Goal: Transaction & Acquisition: Purchase product/service

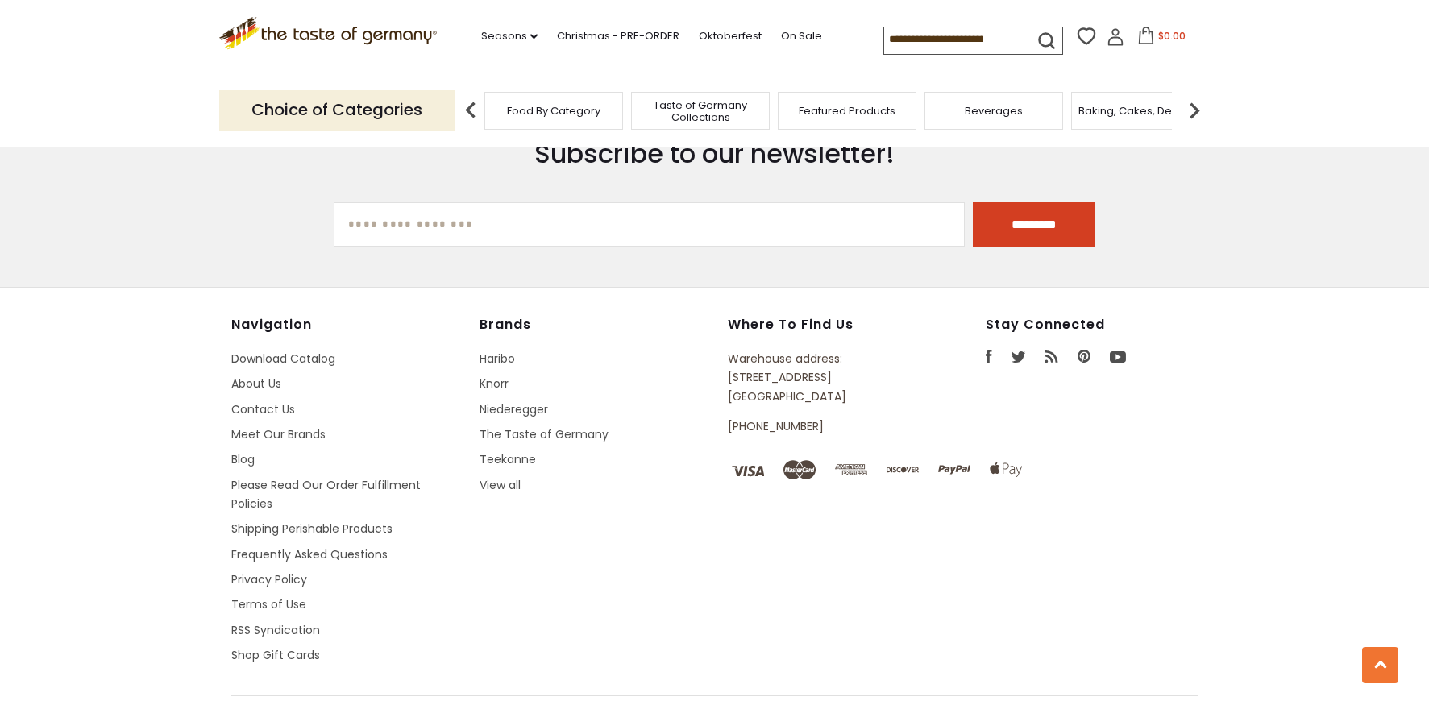
scroll to position [3984, 0]
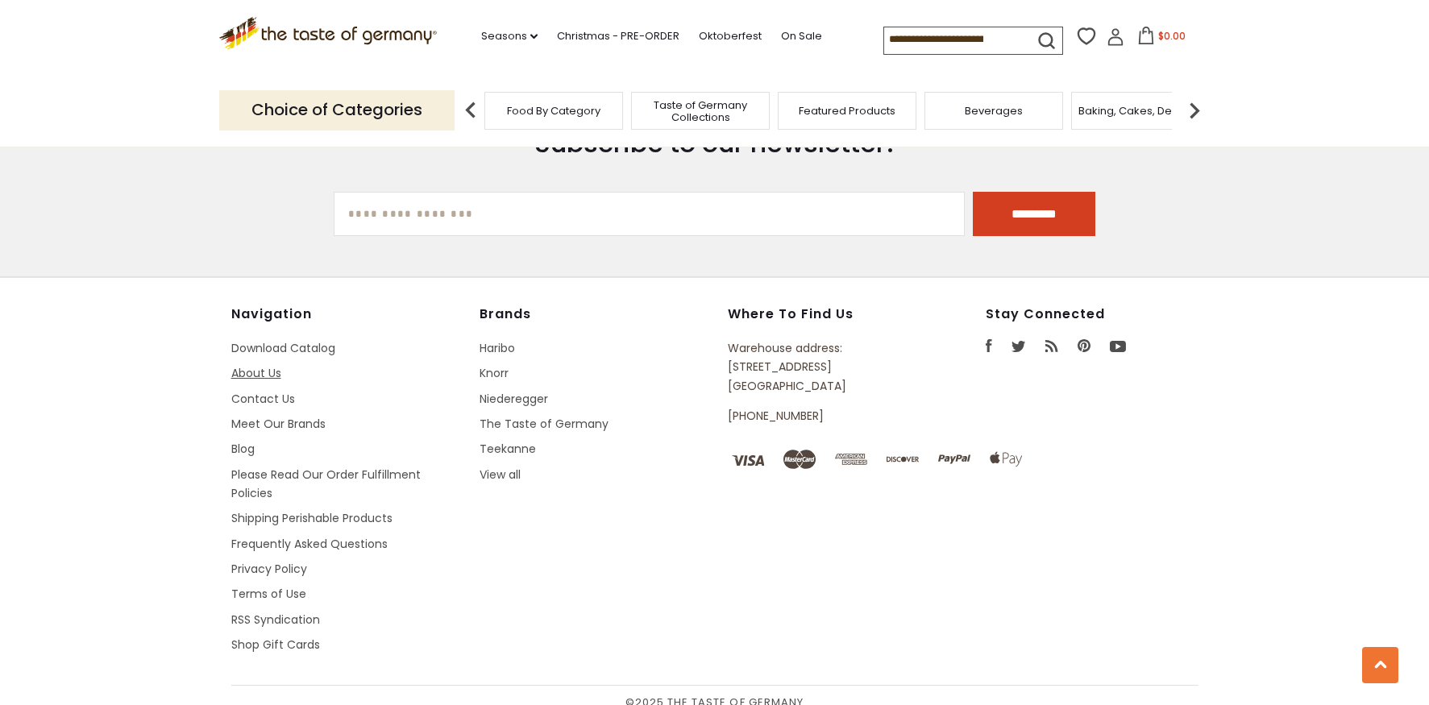
click at [267, 365] on link "About Us" at bounding box center [256, 373] width 50 height 16
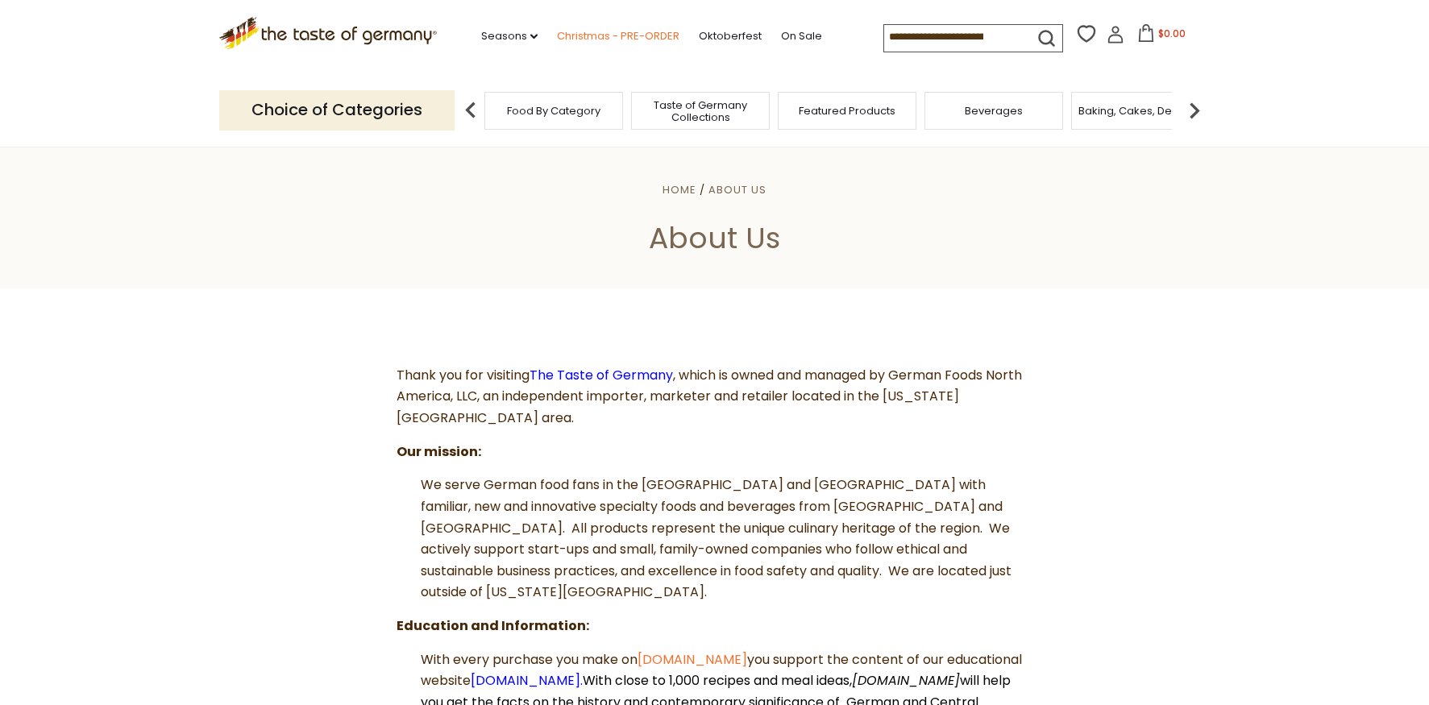
click at [579, 32] on link "Christmas - PRE-ORDER" at bounding box center [618, 36] width 122 height 18
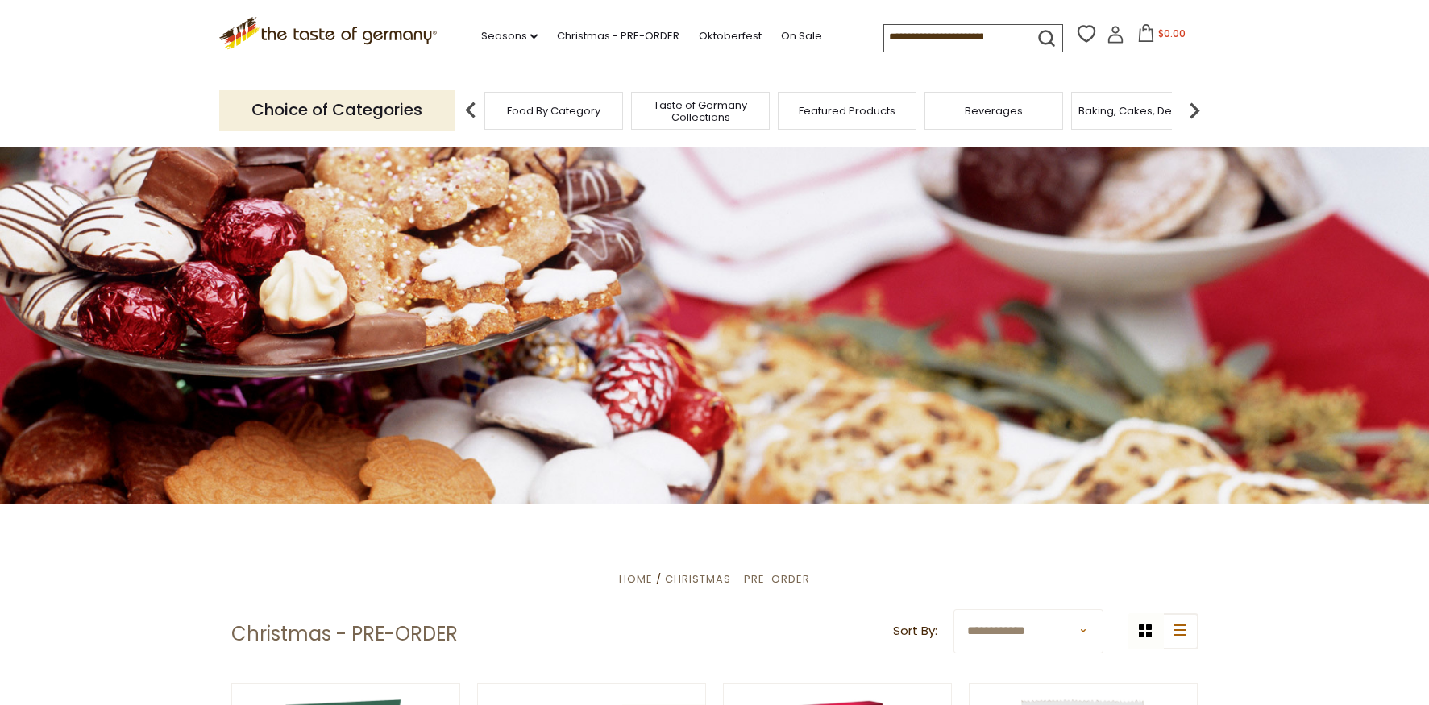
click at [948, 34] on input at bounding box center [952, 36] width 136 height 23
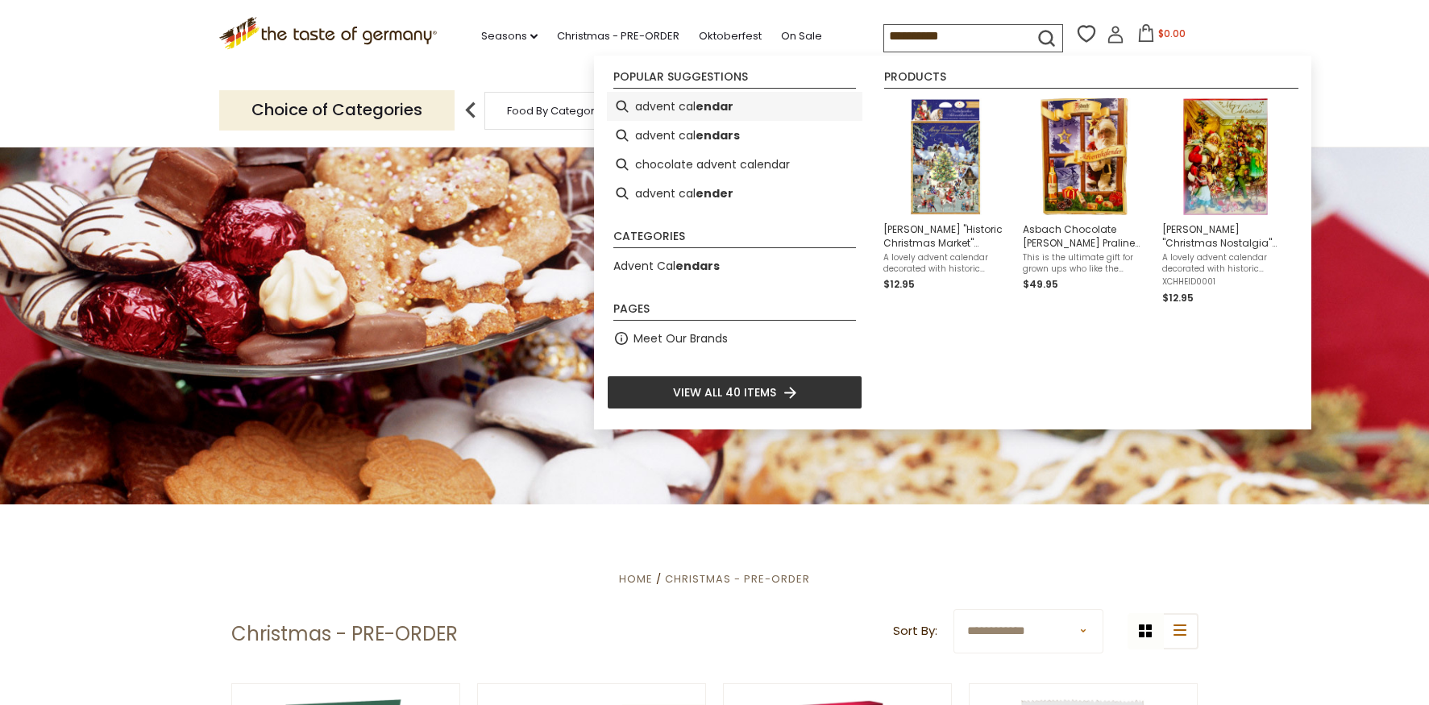
click at [708, 112] on b "endar" at bounding box center [714, 106] width 38 height 19
type input "**********"
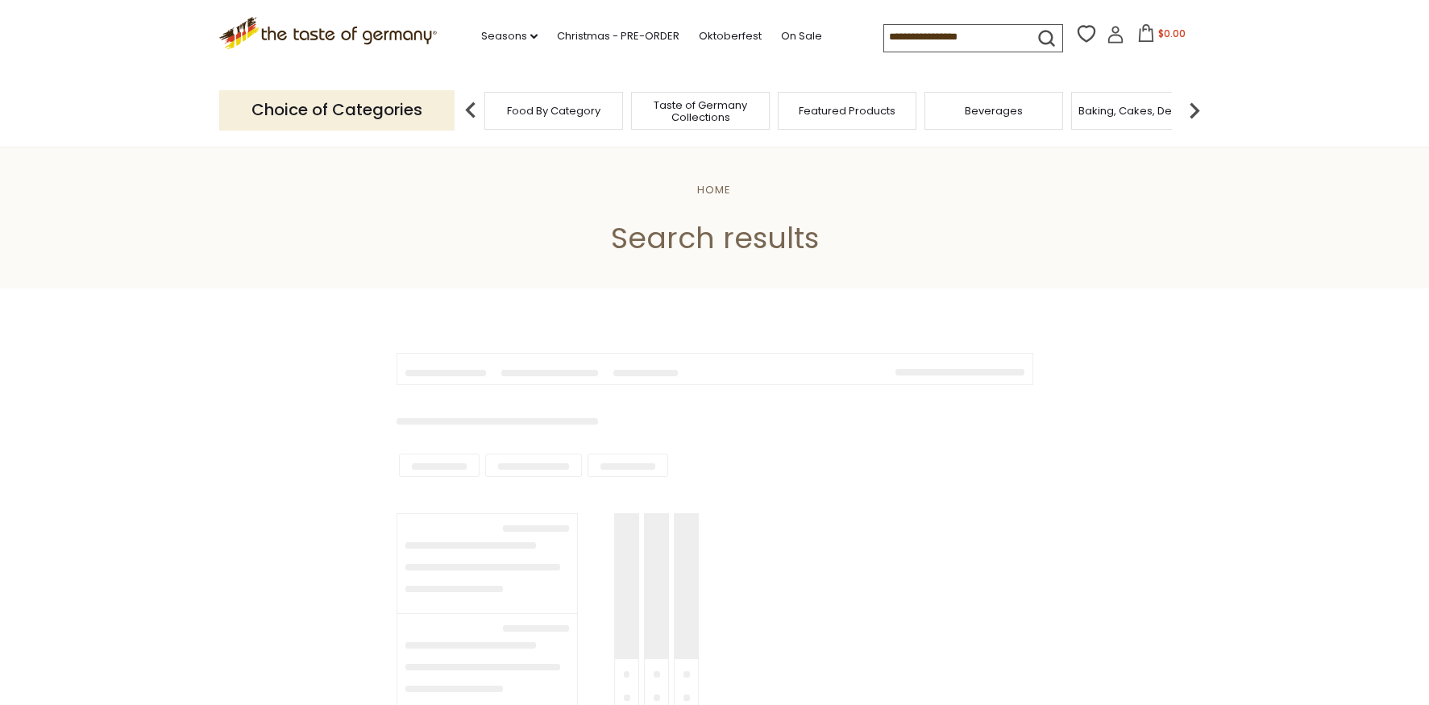
type input "**********"
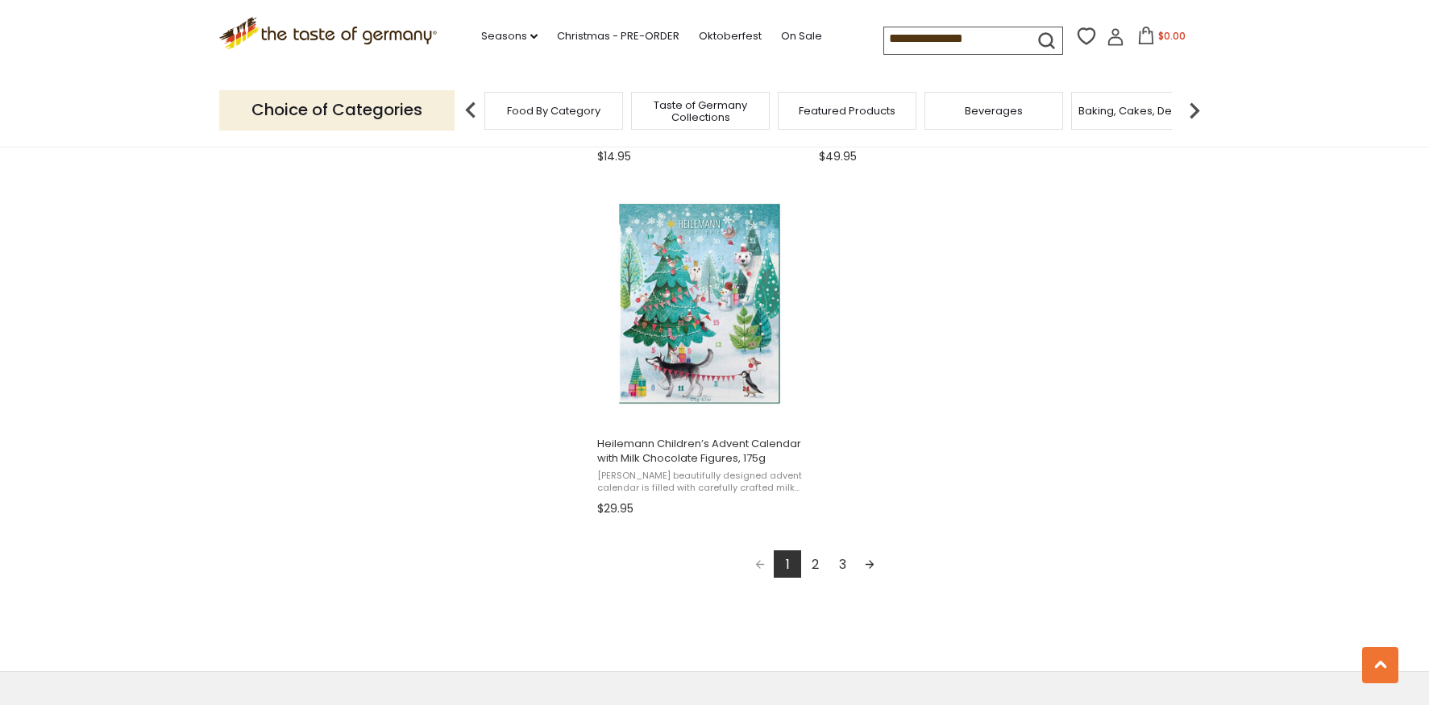
scroll to position [2731, 0]
click at [812, 558] on link "2" at bounding box center [814, 561] width 27 height 27
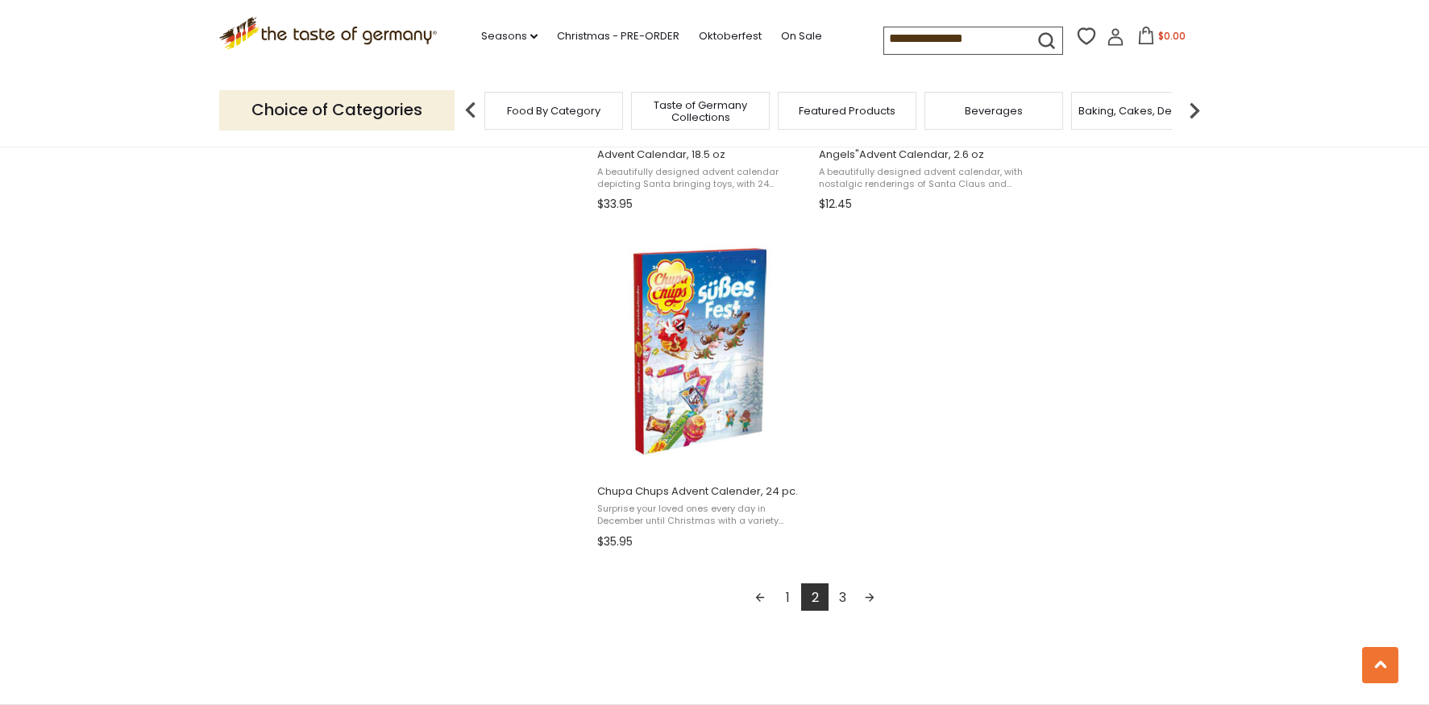
scroll to position [2709, 0]
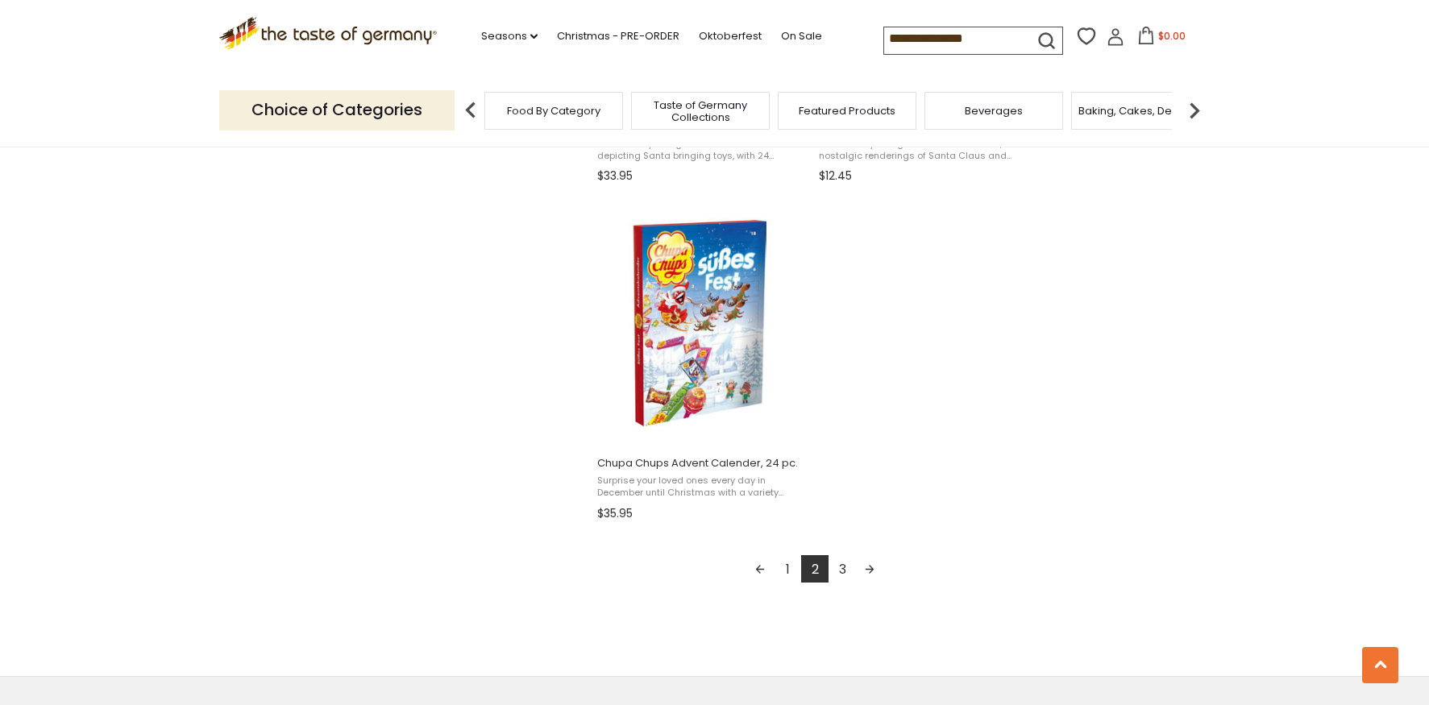
click at [841, 568] on link "3" at bounding box center [841, 568] width 27 height 27
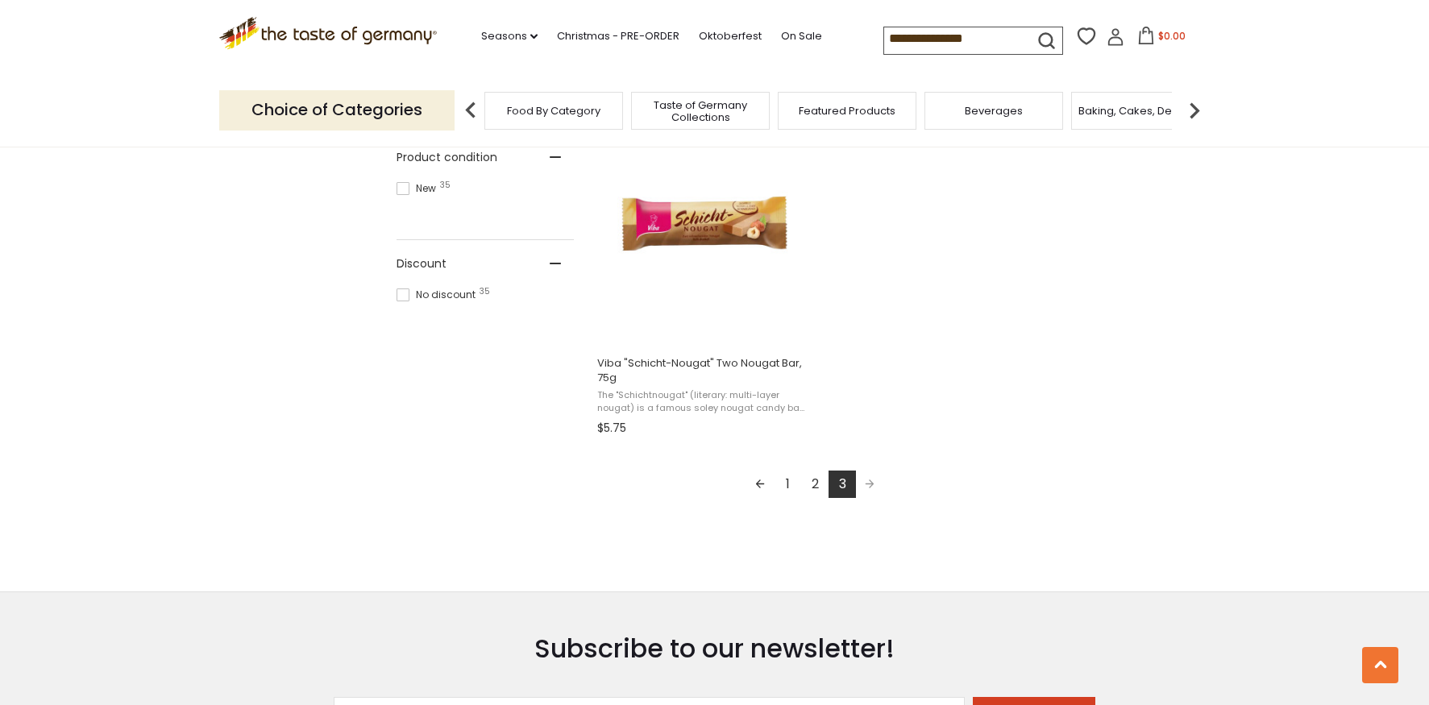
scroll to position [1102, 0]
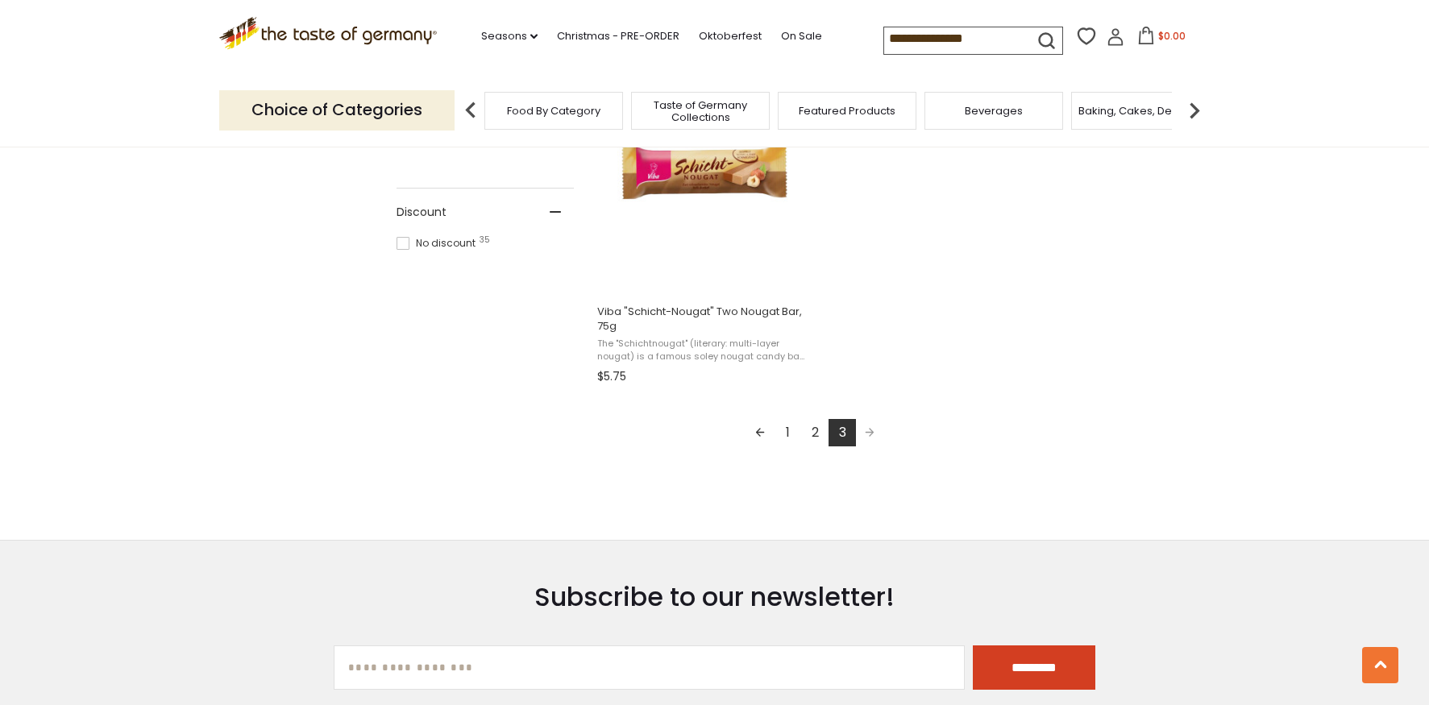
click at [815, 433] on link "2" at bounding box center [814, 432] width 27 height 27
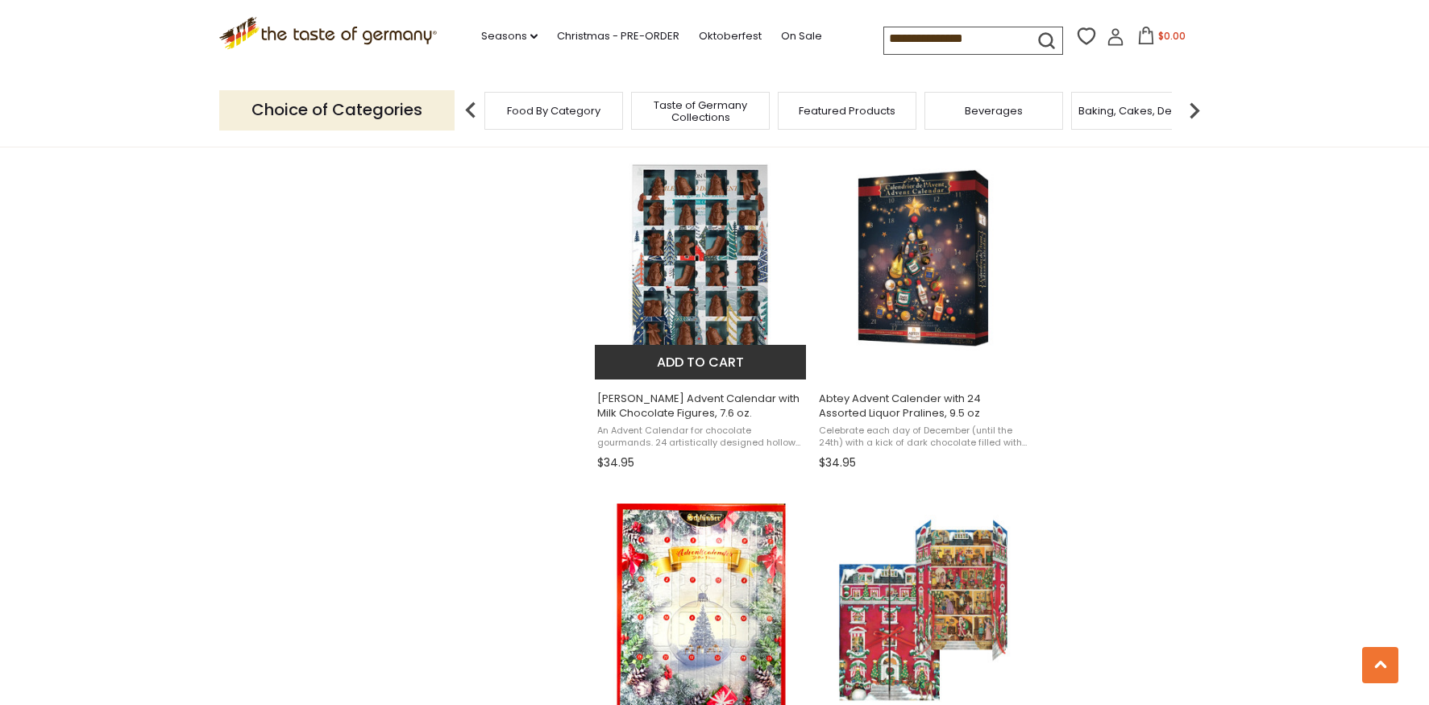
scroll to position [1376, 0]
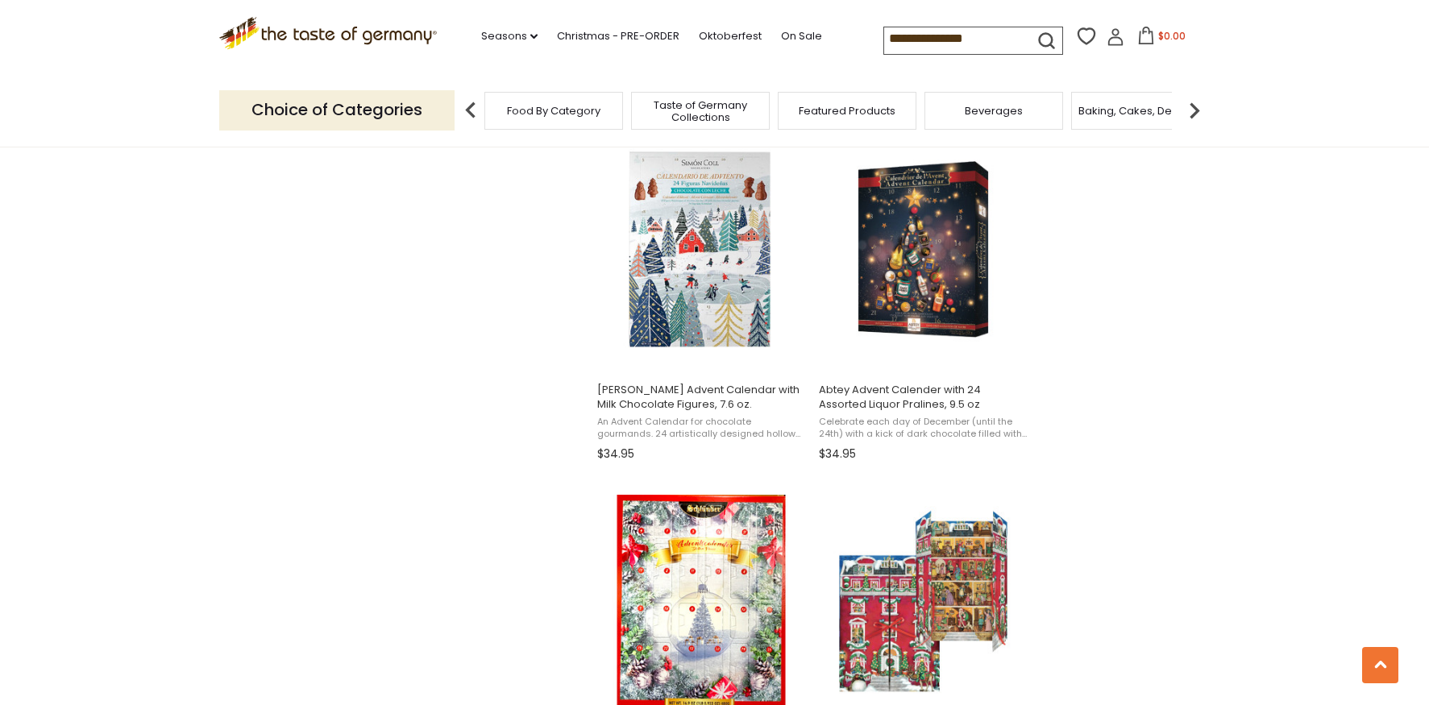
scroll to position [1102, 0]
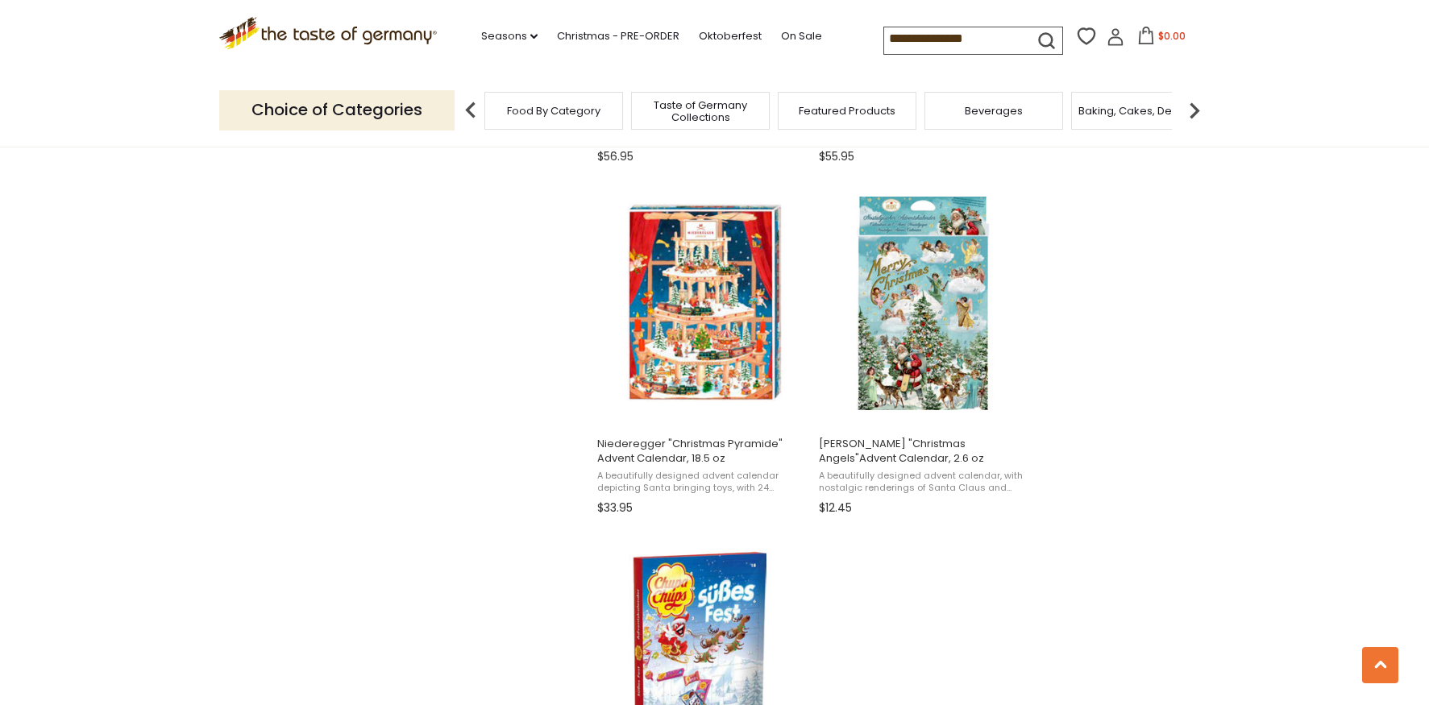
scroll to position [2512, 0]
